Goal: Find specific page/section: Find specific page/section

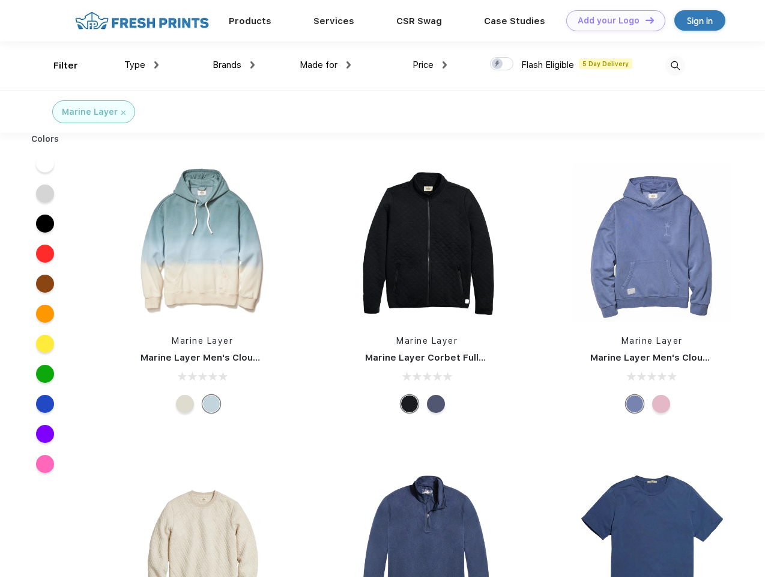
scroll to position [1, 0]
click at [611, 20] on link "Add your Logo Design Tool" at bounding box center [615, 20] width 99 height 21
click at [0, 0] on div "Design Tool" at bounding box center [0, 0] width 0 height 0
click at [644, 20] on link "Add your Logo Design Tool" at bounding box center [615, 20] width 99 height 21
click at [58, 65] on div "Filter" at bounding box center [65, 66] width 25 height 14
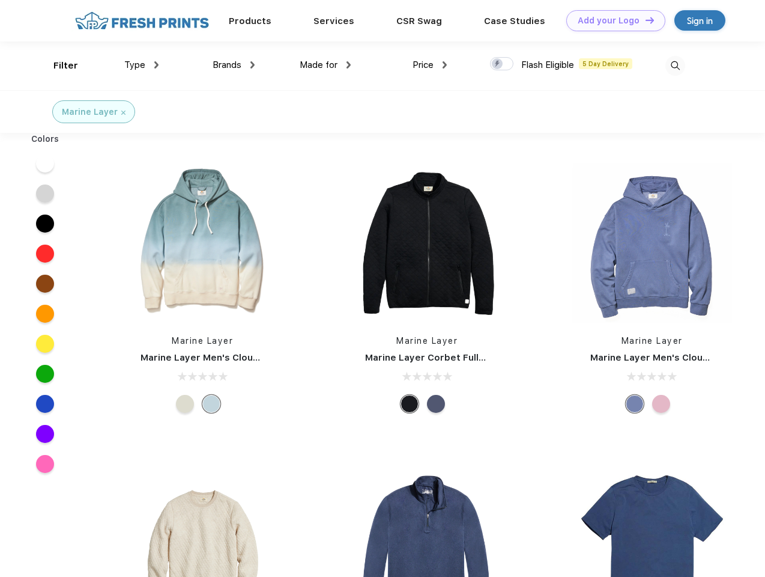
click at [142, 65] on span "Type" at bounding box center [134, 64] width 21 height 11
click at [234, 65] on span "Brands" at bounding box center [227, 64] width 29 height 11
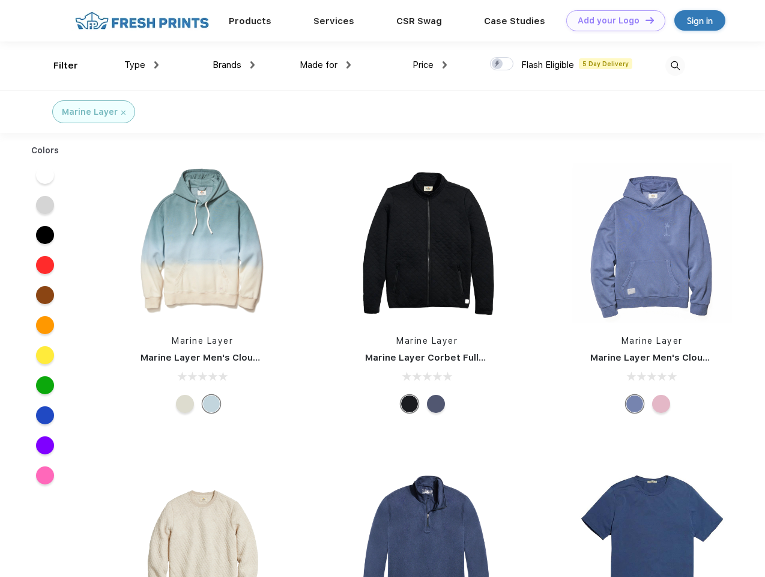
click at [325, 65] on span "Made for" at bounding box center [319, 64] width 38 height 11
click at [430, 65] on span "Price" at bounding box center [423, 64] width 21 height 11
click at [502, 64] on div at bounding box center [501, 63] width 23 height 13
click at [498, 64] on input "checkbox" at bounding box center [494, 60] width 8 height 8
click at [675, 65] on img at bounding box center [675, 66] width 20 height 20
